Goal: Task Accomplishment & Management: Manage account settings

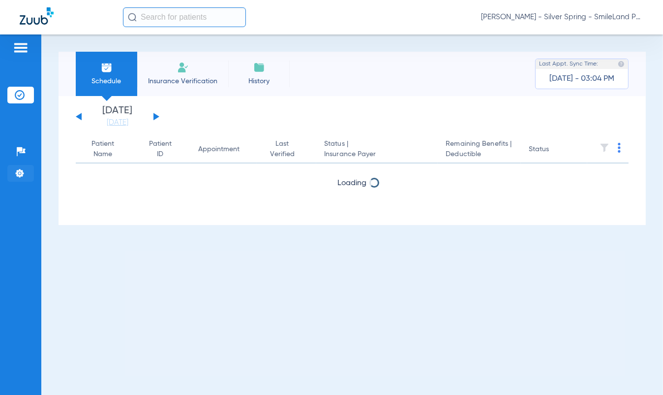
click at [25, 176] on li "Settings" at bounding box center [20, 173] width 27 height 17
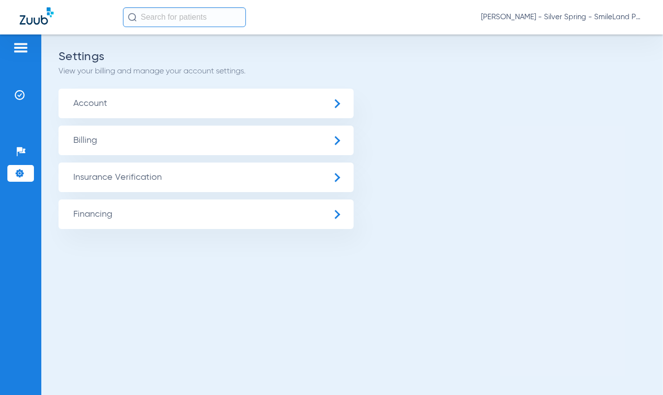
click at [98, 183] on span "Insurance Verification" at bounding box center [206, 177] width 295 height 30
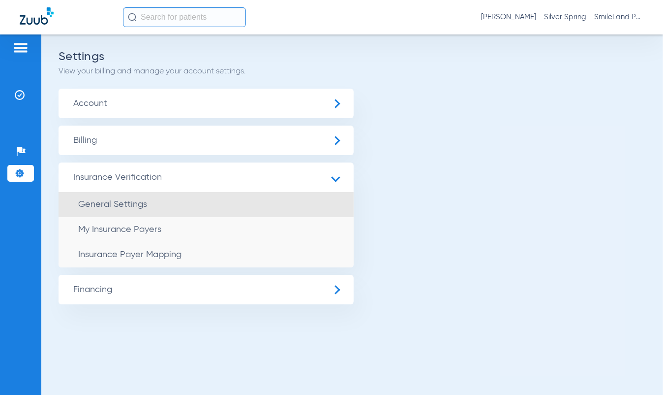
click at [148, 208] on li "General Settings" at bounding box center [206, 204] width 295 height 25
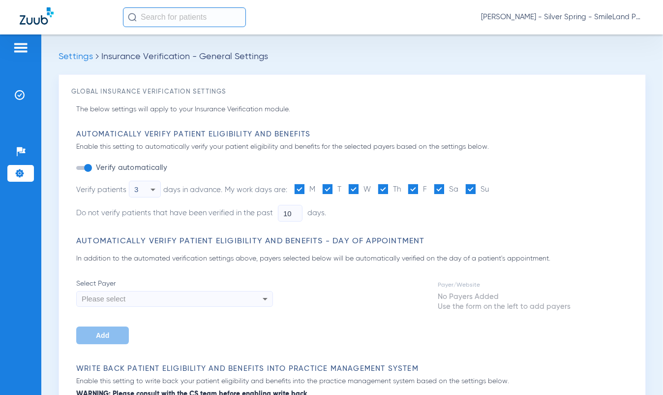
type input "0"
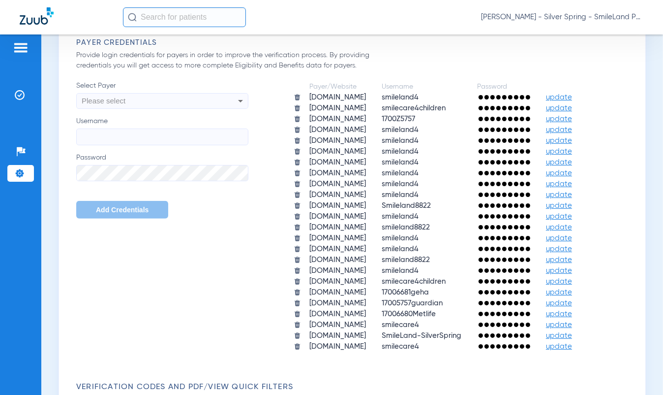
scroll to position [850, 0]
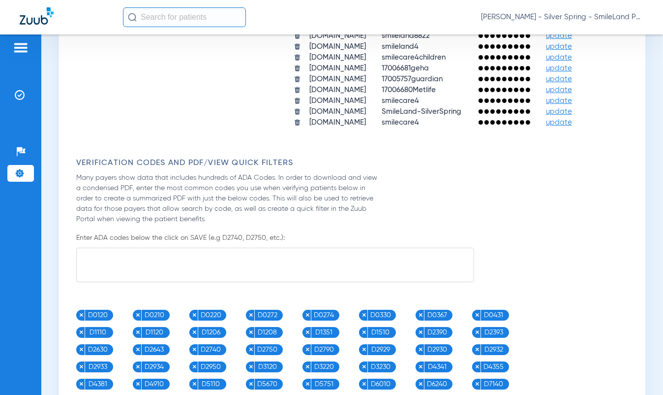
click at [567, 108] on span "update" at bounding box center [559, 111] width 26 height 7
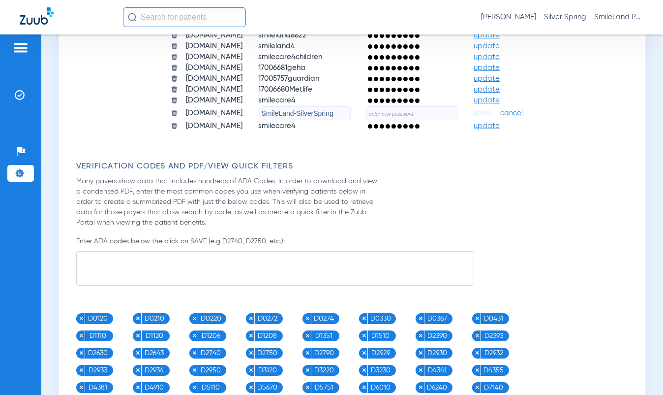
click at [424, 113] on input "text" at bounding box center [412, 113] width 92 height 14
paste input "T"
click at [451, 113] on input "text" at bounding box center [412, 113] width 92 height 14
type input "Teeth2730!"
click at [491, 116] on span "save" at bounding box center [482, 113] width 17 height 9
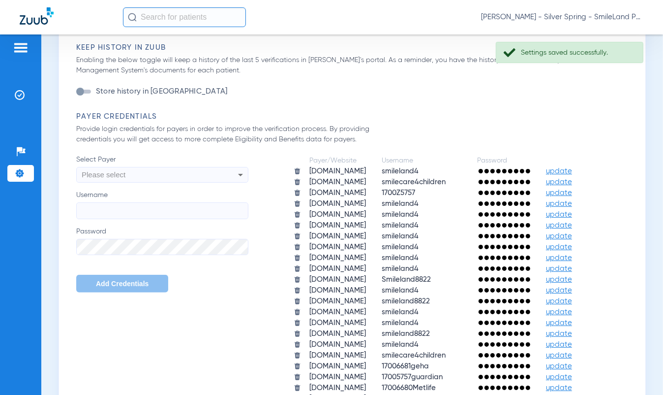
scroll to position [536, 0]
